Goal: Task Accomplishment & Management: Manage account settings

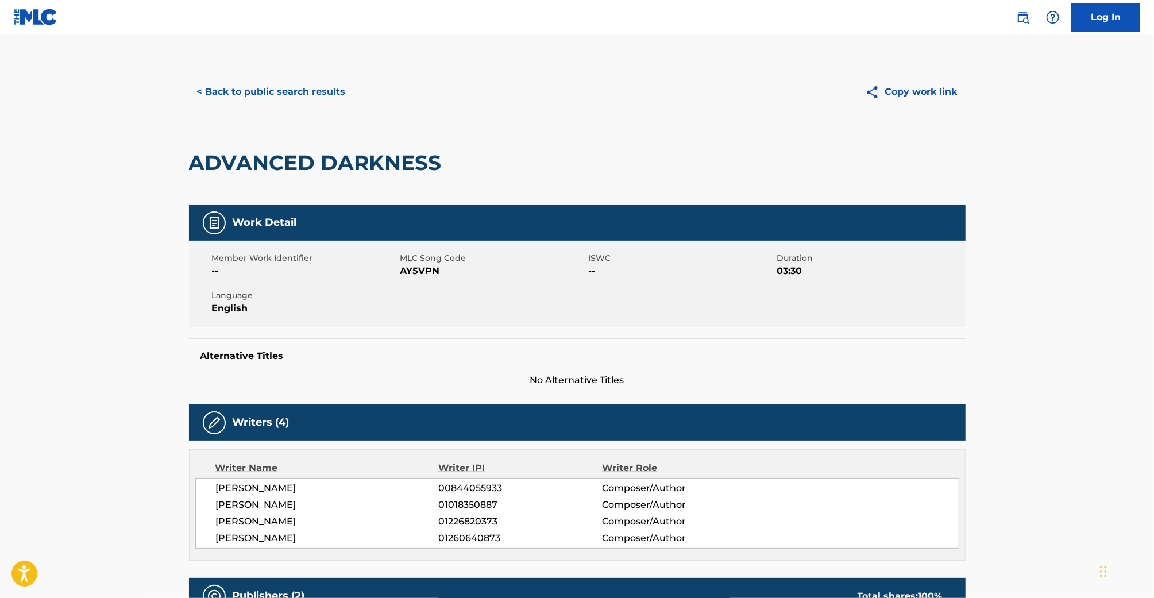
click at [40, 22] on img at bounding box center [36, 17] width 44 height 17
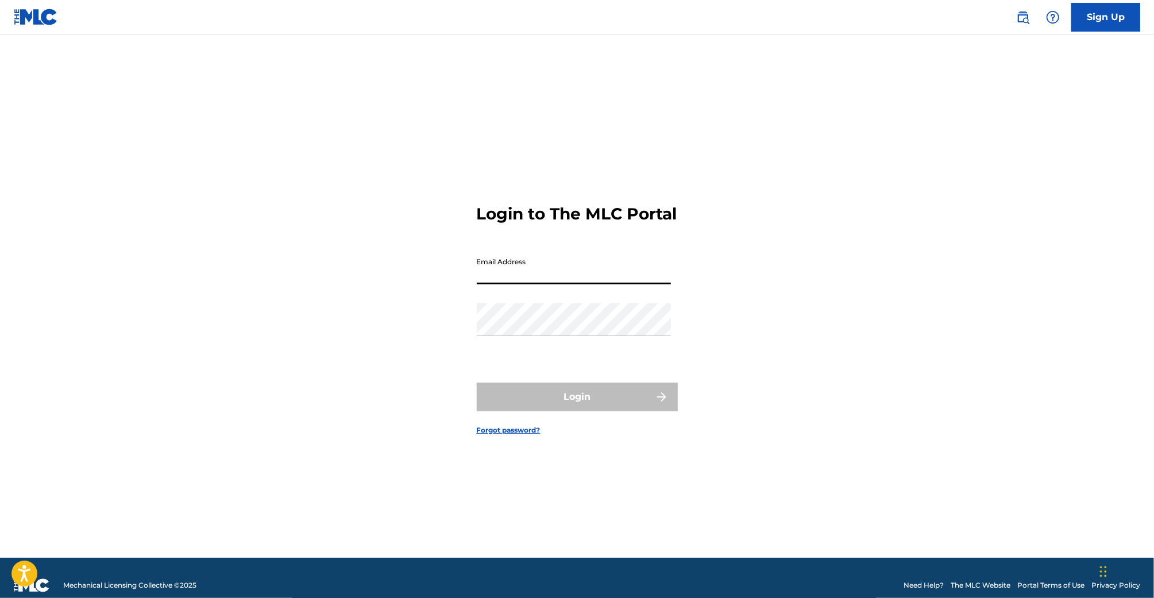
click at [528, 284] on input "Email Address" at bounding box center [574, 268] width 194 height 33
click at [567, 296] on div "Email Address [EMAIL_ADDRESS][DOMAIN_NAME]" at bounding box center [574, 278] width 194 height 52
click at [567, 284] on input "[EMAIL_ADDRESS][DOMAIN_NAME]" at bounding box center [574, 268] width 194 height 33
type input "[EMAIL_ADDRESS][DOMAIN_NAME]"
